Goal: Use online tool/utility: Utilize a website feature to perform a specific function

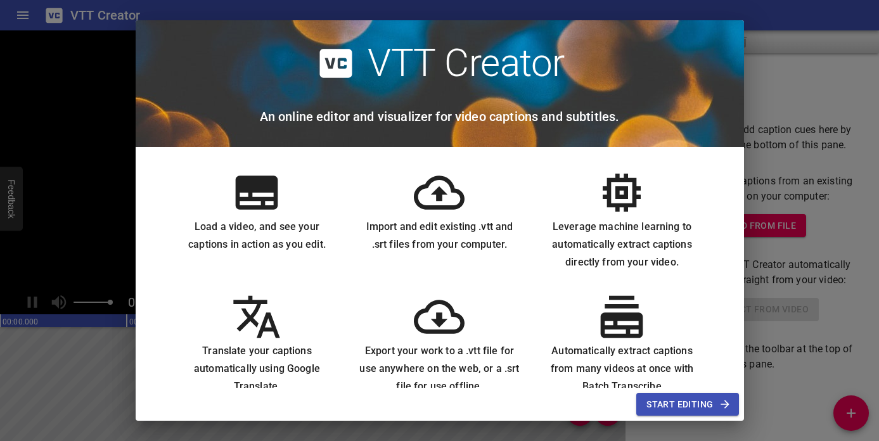
click at [690, 402] on span "Start Editing" at bounding box center [687, 405] width 82 height 16
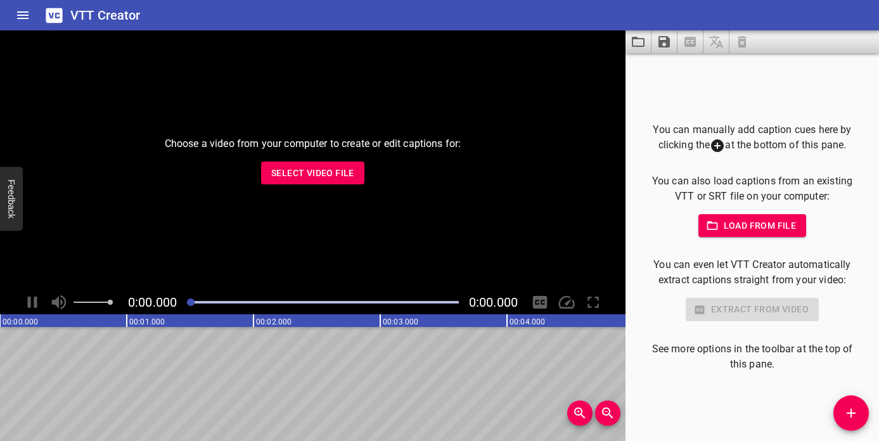
click at [337, 171] on span "Select Video File" at bounding box center [312, 173] width 83 height 16
click at [326, 168] on span "Select Video File" at bounding box center [312, 173] width 83 height 16
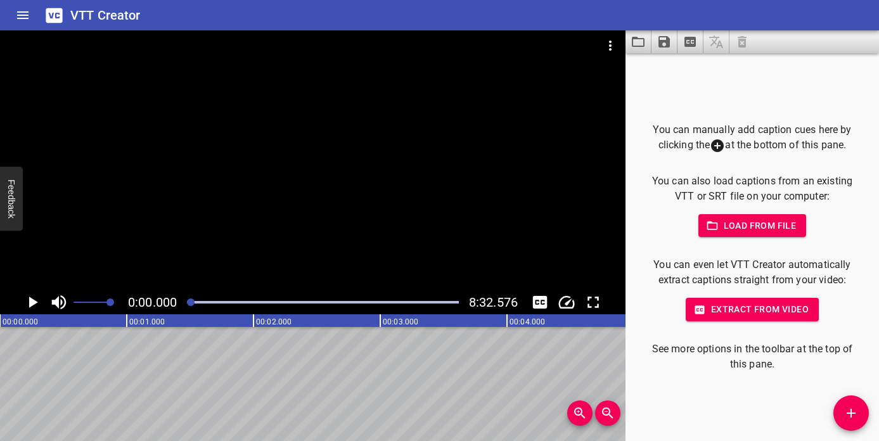
click at [747, 312] on span "Extract from video" at bounding box center [752, 310] width 113 height 16
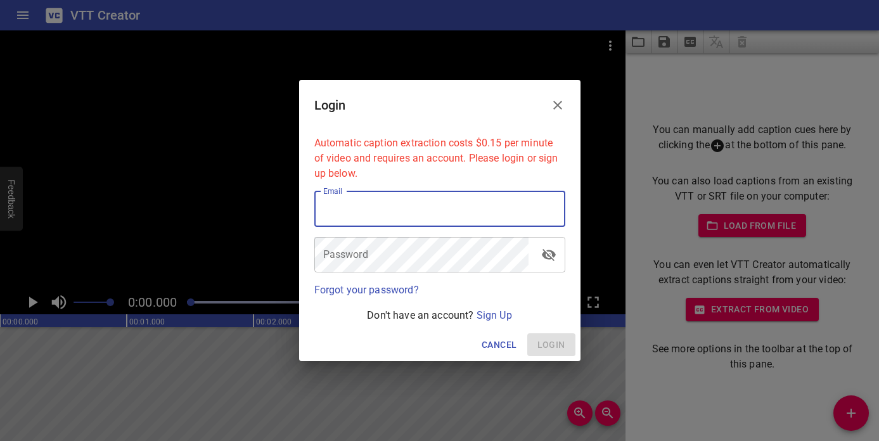
type input "[EMAIL_ADDRESS][DOMAIN_NAME]"
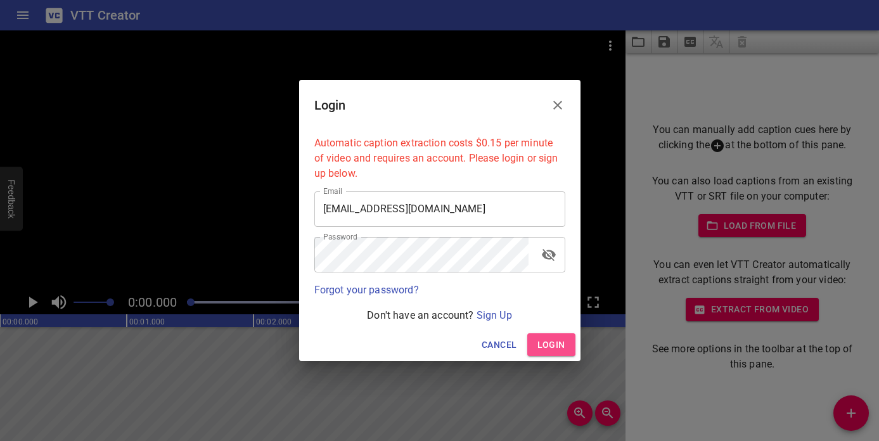
click at [560, 354] on button "Login" at bounding box center [551, 344] width 48 height 23
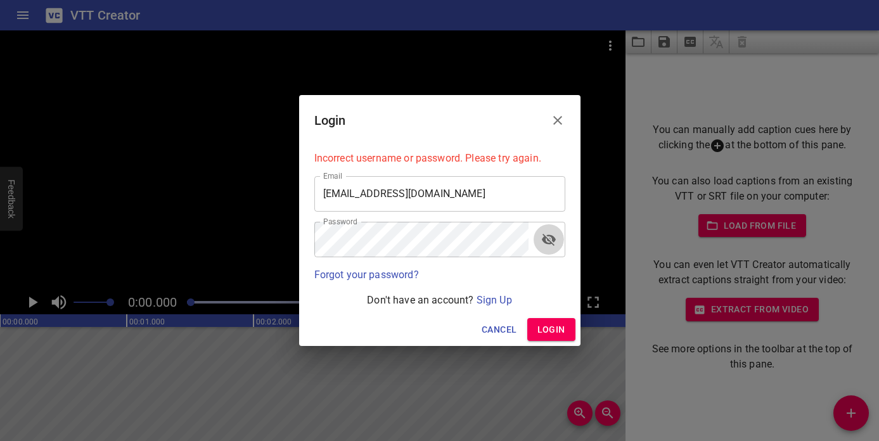
click at [549, 243] on icon "toggle password visibility" at bounding box center [549, 240] width 14 height 12
click at [541, 330] on span "Login" at bounding box center [551, 330] width 28 height 16
click at [563, 326] on span "Login" at bounding box center [551, 330] width 28 height 16
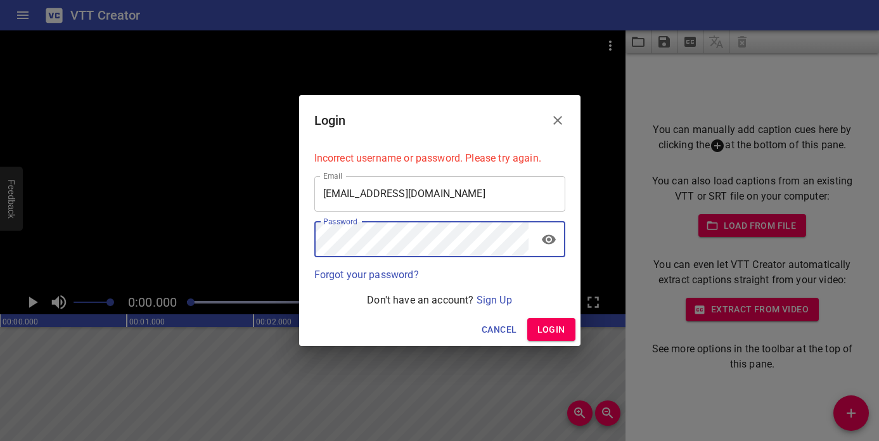
click at [532, 330] on button "Login" at bounding box center [551, 329] width 48 height 23
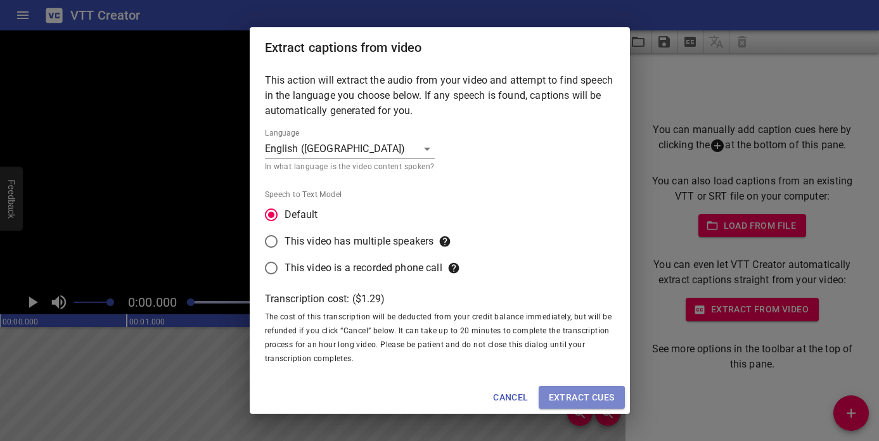
click at [555, 392] on span "Extract cues" at bounding box center [582, 398] width 66 height 16
